Goal: Find contact information: Find contact information

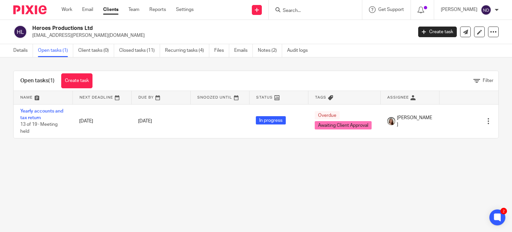
click at [298, 10] on input "Search" at bounding box center [312, 11] width 60 height 6
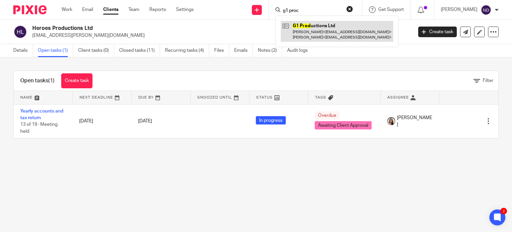
type input "g1 proc"
click at [319, 27] on link at bounding box center [337, 31] width 112 height 21
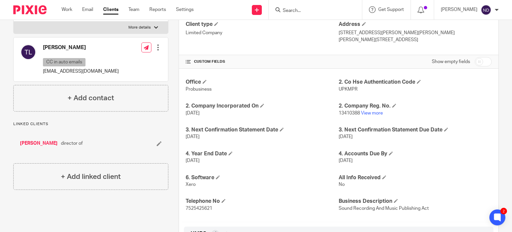
scroll to position [111, 0]
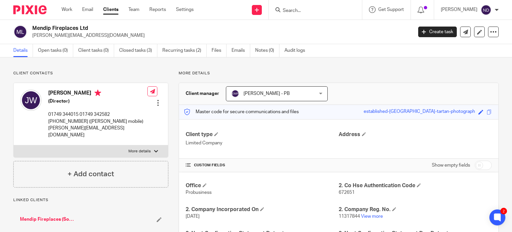
click at [295, 12] on input "Search" at bounding box center [312, 11] width 60 height 6
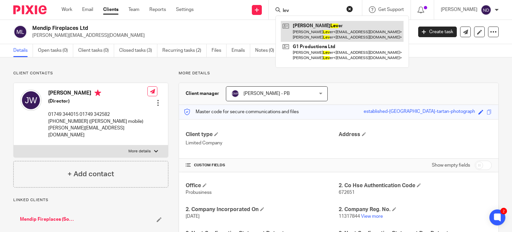
type input "lev"
click at [316, 30] on link at bounding box center [342, 31] width 123 height 21
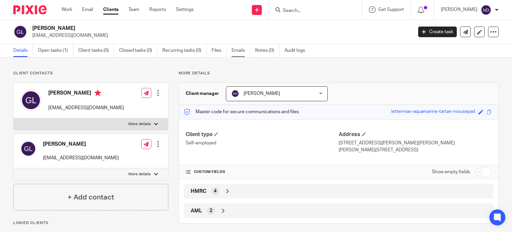
click at [239, 51] on link "Emails" at bounding box center [240, 50] width 19 height 13
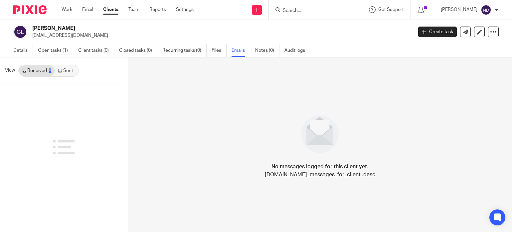
click at [69, 70] on link "Sent" at bounding box center [66, 71] width 23 height 11
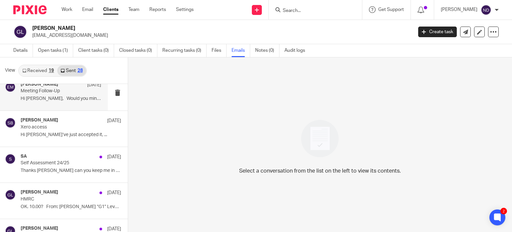
scroll to position [123, 0]
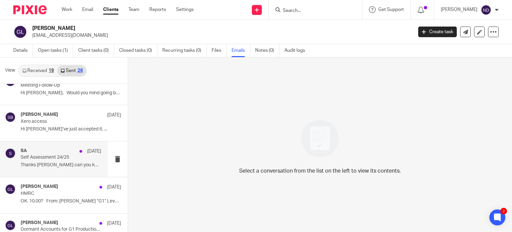
click at [46, 158] on p "Self Assessment 24/25" at bounding box center [53, 158] width 64 height 6
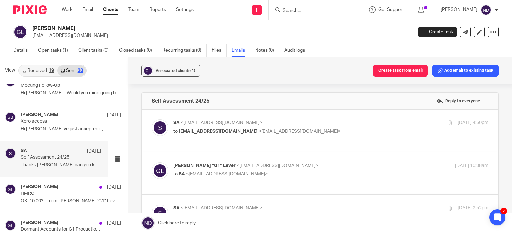
scroll to position [0, 0]
click at [203, 128] on p "to georgelever@gmail.com <georgelever@gmail.com>" at bounding box center [278, 131] width 210 height 7
checkbox input "true"
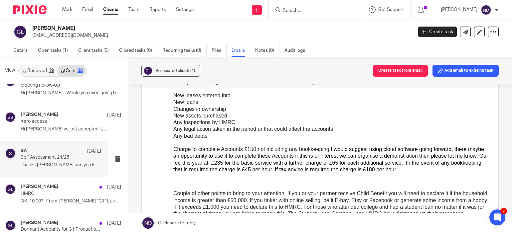
scroll to position [255, 0]
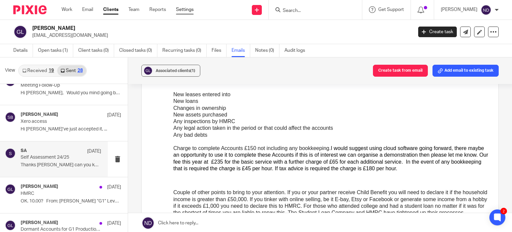
click at [187, 11] on link "Settings" at bounding box center [185, 9] width 18 height 7
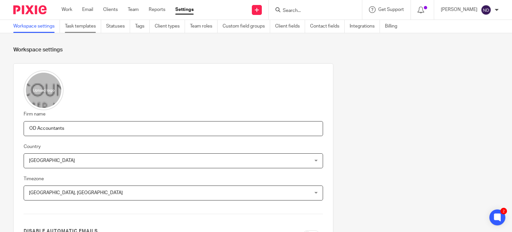
click at [85, 25] on link "Task templates" at bounding box center [83, 26] width 36 height 13
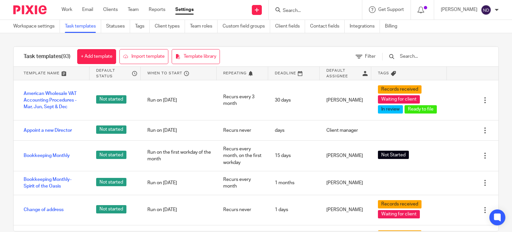
click at [426, 58] on input "text" at bounding box center [437, 56] width 77 height 7
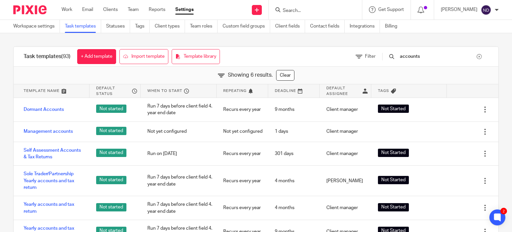
type input "accounts"
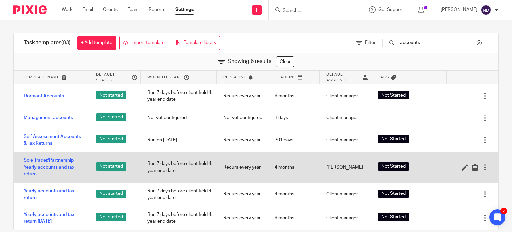
scroll to position [25, 0]
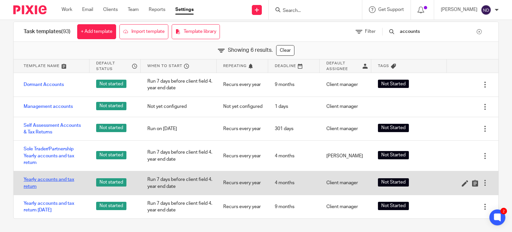
click at [41, 179] on link "Yearly accounts and tax return" at bounding box center [53, 184] width 59 height 14
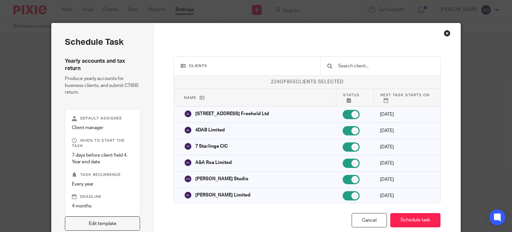
scroll to position [44, 0]
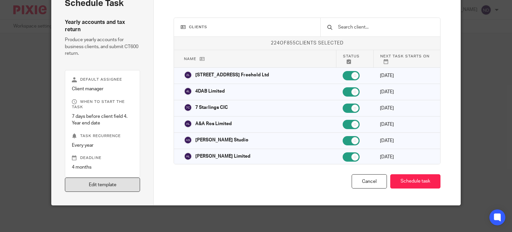
click at [102, 185] on link "Edit template" at bounding box center [102, 185] width 75 height 14
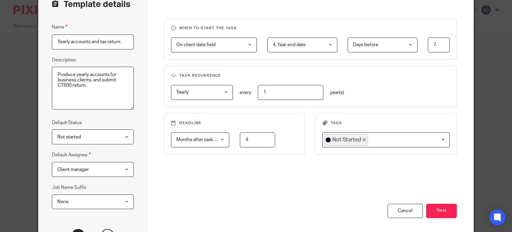
scroll to position [107, 0]
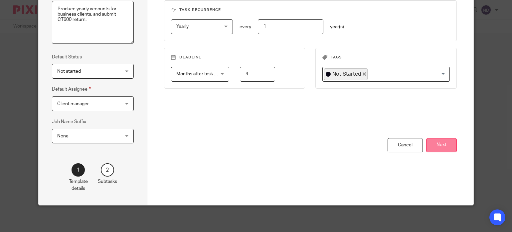
click at [443, 144] on button "Next" at bounding box center [441, 145] width 31 height 14
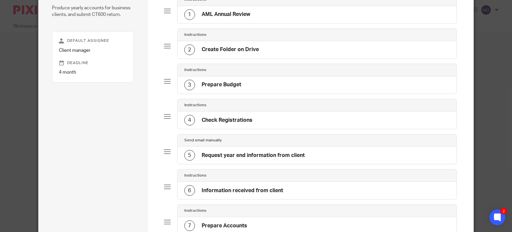
scroll to position [70, 0]
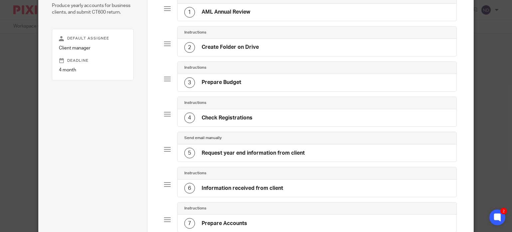
click at [244, 154] on h4 "Request year end information from client" at bounding box center [252, 153] width 103 height 7
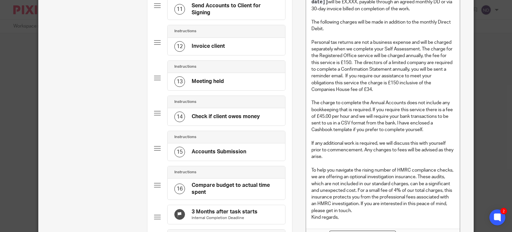
scroll to position [431, 0]
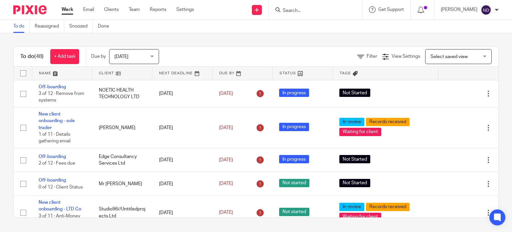
click at [303, 9] on input "Search" at bounding box center [312, 11] width 60 height 6
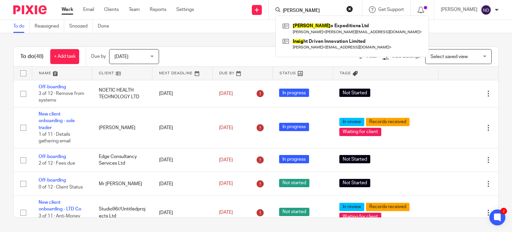
type input "indig"
click button "submit" at bounding box center [0, 0] width 0 height 0
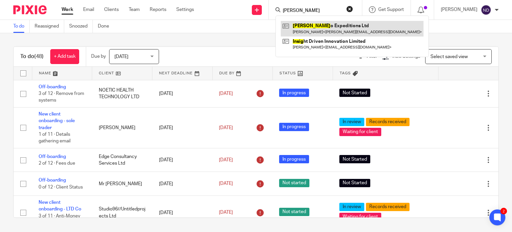
click at [316, 26] on link at bounding box center [352, 28] width 143 height 15
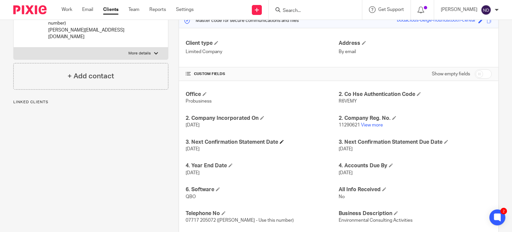
scroll to position [109, 0]
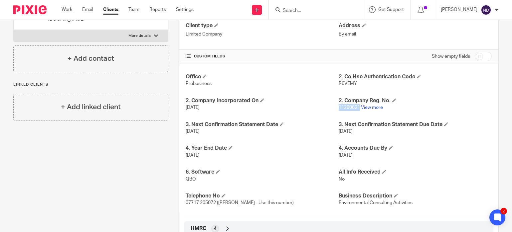
drag, startPoint x: 360, startPoint y: 111, endPoint x: 338, endPoint y: 110, distance: 22.0
click at [339, 110] on p "11290621 View more" at bounding box center [414, 107] width 153 height 7
copy span "11290621"
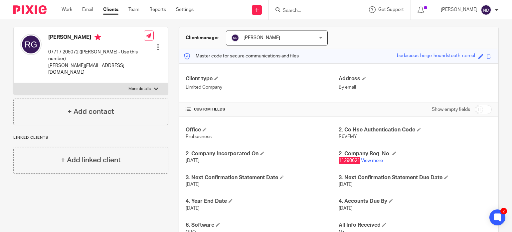
scroll to position [57, 0]
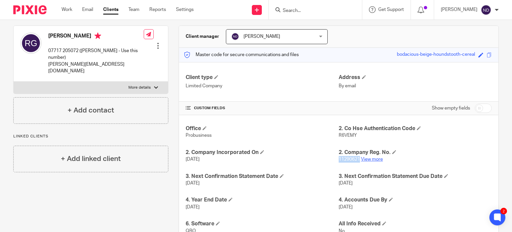
click at [372, 160] on link "View more" at bounding box center [372, 159] width 22 height 5
click at [0, 0] on body "Work Email Clients Team Reports Settings Work Email Clients Team Reports Settin…" at bounding box center [256, 116] width 512 height 232
click at [79, 52] on p "07717 205072 ([PERSON_NAME] - Use this number)" at bounding box center [95, 55] width 95 height 14
drag, startPoint x: 79, startPoint y: 52, endPoint x: 51, endPoint y: 52, distance: 28.3
click at [51, 52] on p "07717 205072 ([PERSON_NAME] - Use this number)" at bounding box center [95, 55] width 95 height 14
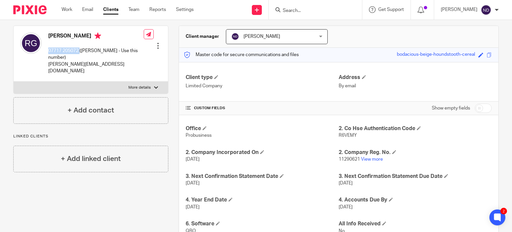
copy p "07717 205072"
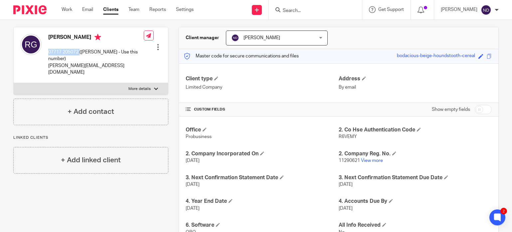
scroll to position [57, 0]
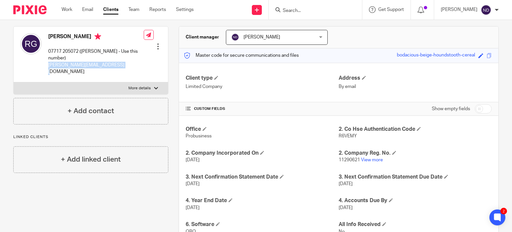
drag, startPoint x: 111, startPoint y: 58, endPoint x: 42, endPoint y: 66, distance: 69.6
click at [47, 58] on div "[PERSON_NAME] 07717 205072 ([PERSON_NAME] - Use this number) [PERSON_NAME][EMAI…" at bounding box center [81, 54] width 123 height 49
copy p "[PERSON_NAME][EMAIL_ADDRESS][DOMAIN_NAME]"
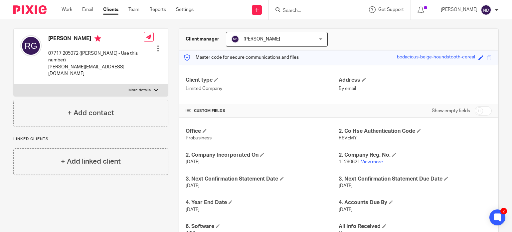
click at [64, 197] on div "Client contacts [PERSON_NAME] 07717 205072 ([PERSON_NAME] - Use this number) [P…" at bounding box center [85, 166] width 165 height 300
